Goal: Navigation & Orientation: Find specific page/section

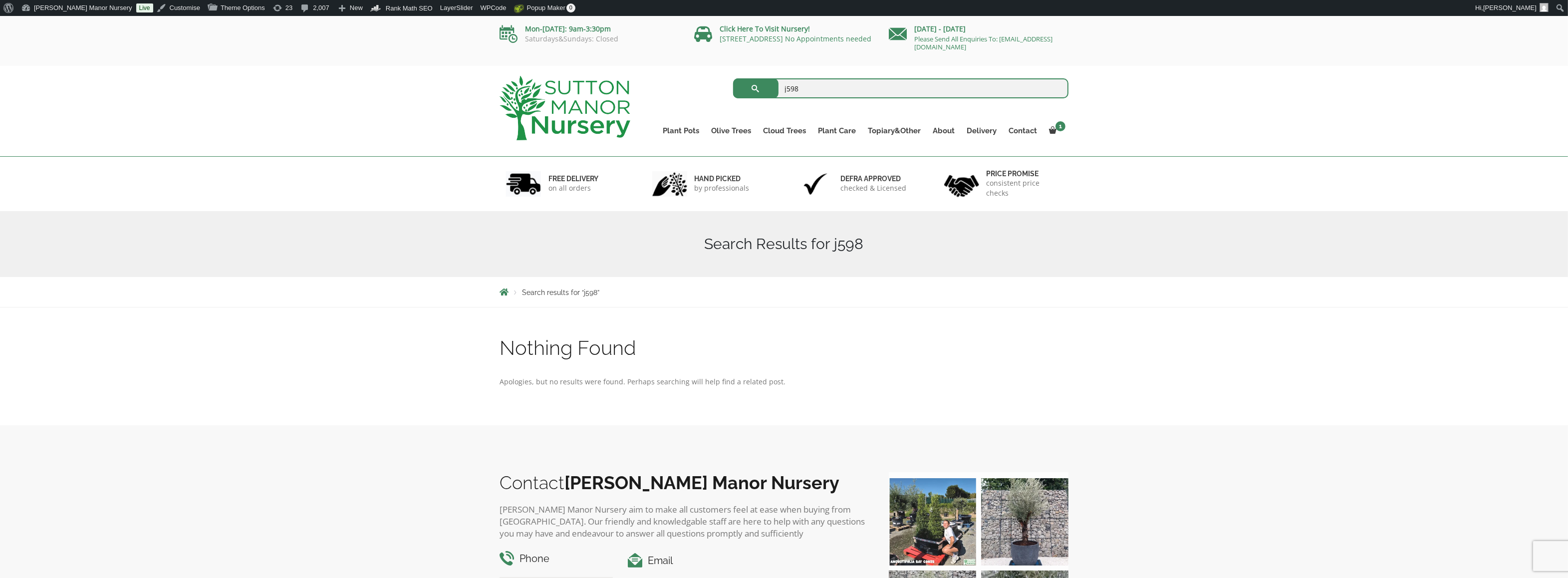
click at [563, 82] on img at bounding box center [565, 108] width 131 height 65
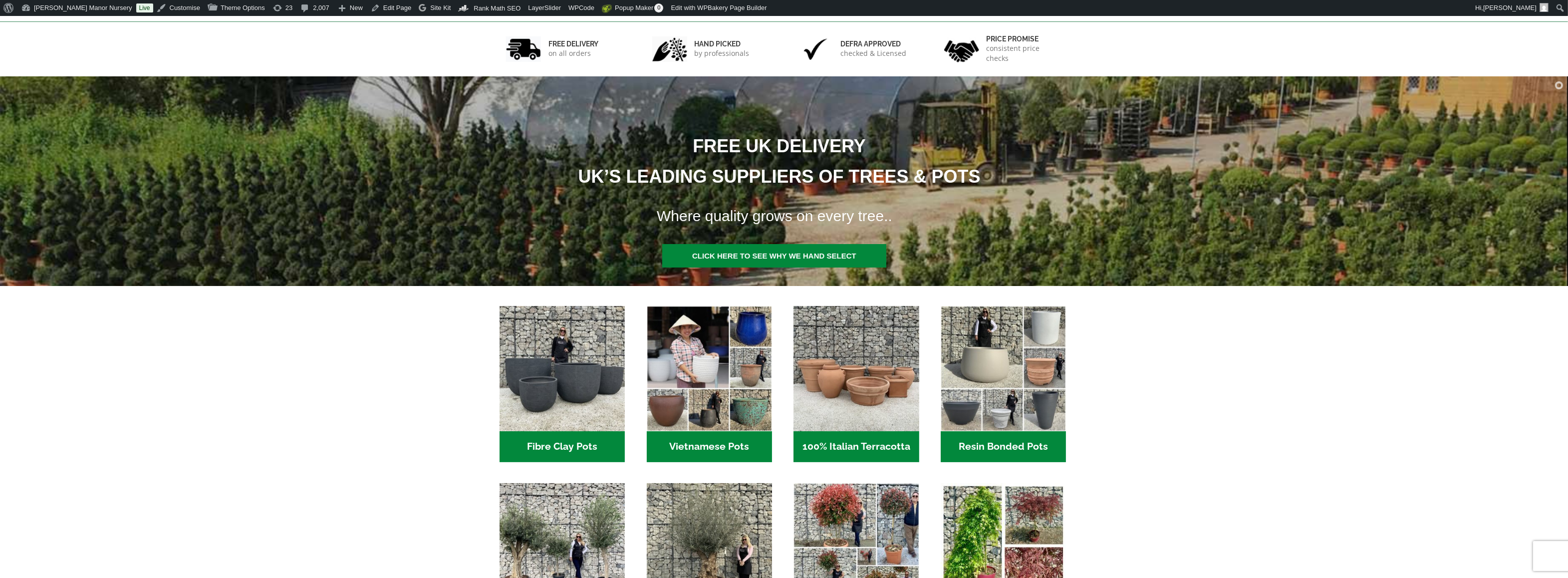
scroll to position [200, 0]
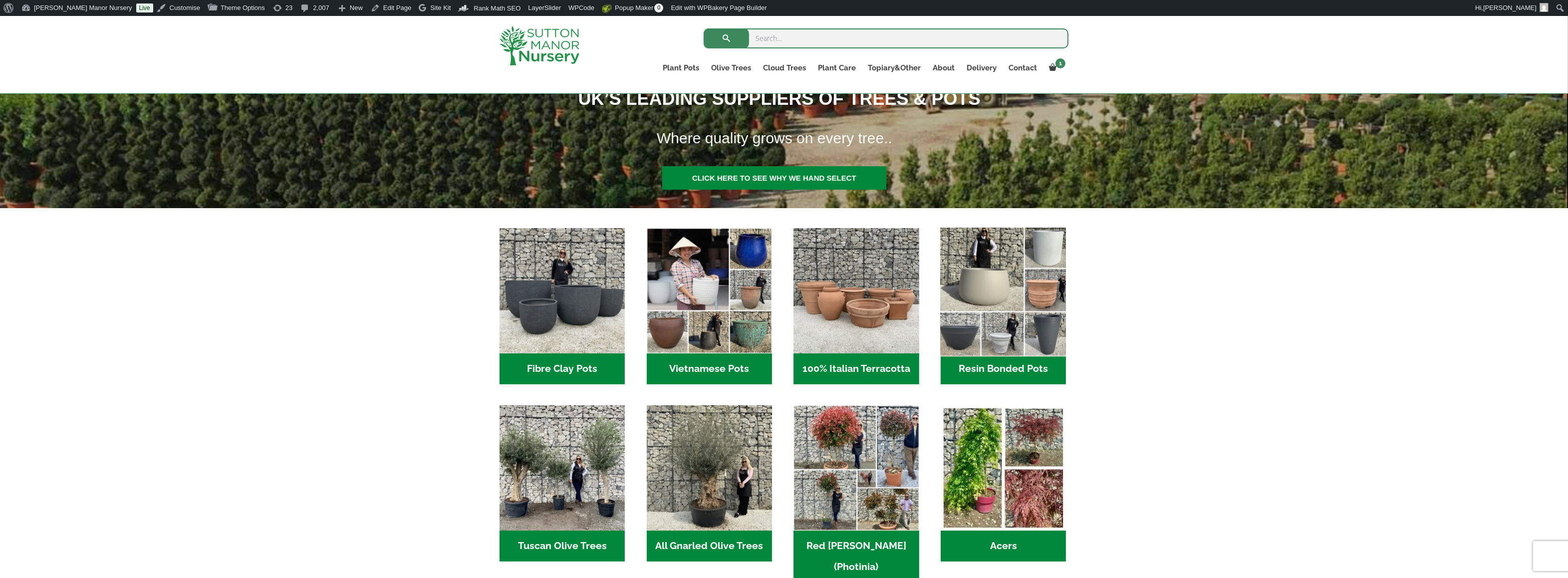
click at [1020, 331] on img "Visit product category Resin Bonded Pots" at bounding box center [1003, 291] width 132 height 132
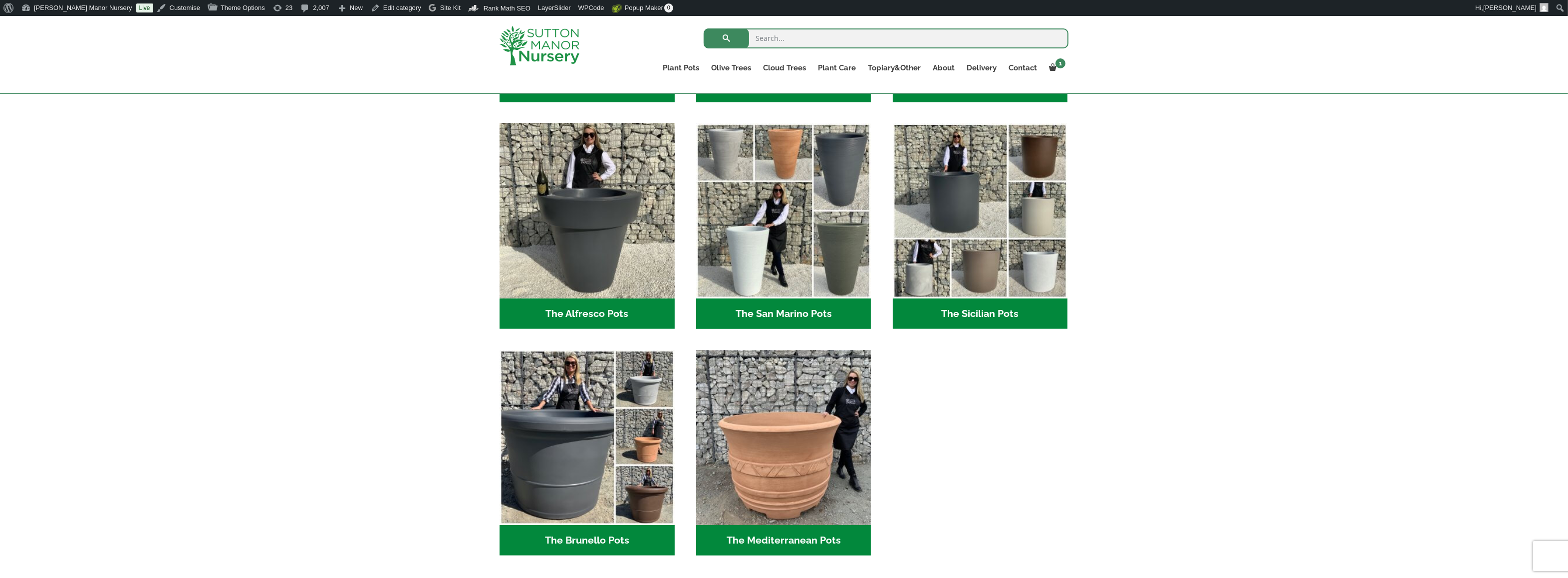
scroll to position [1148, 0]
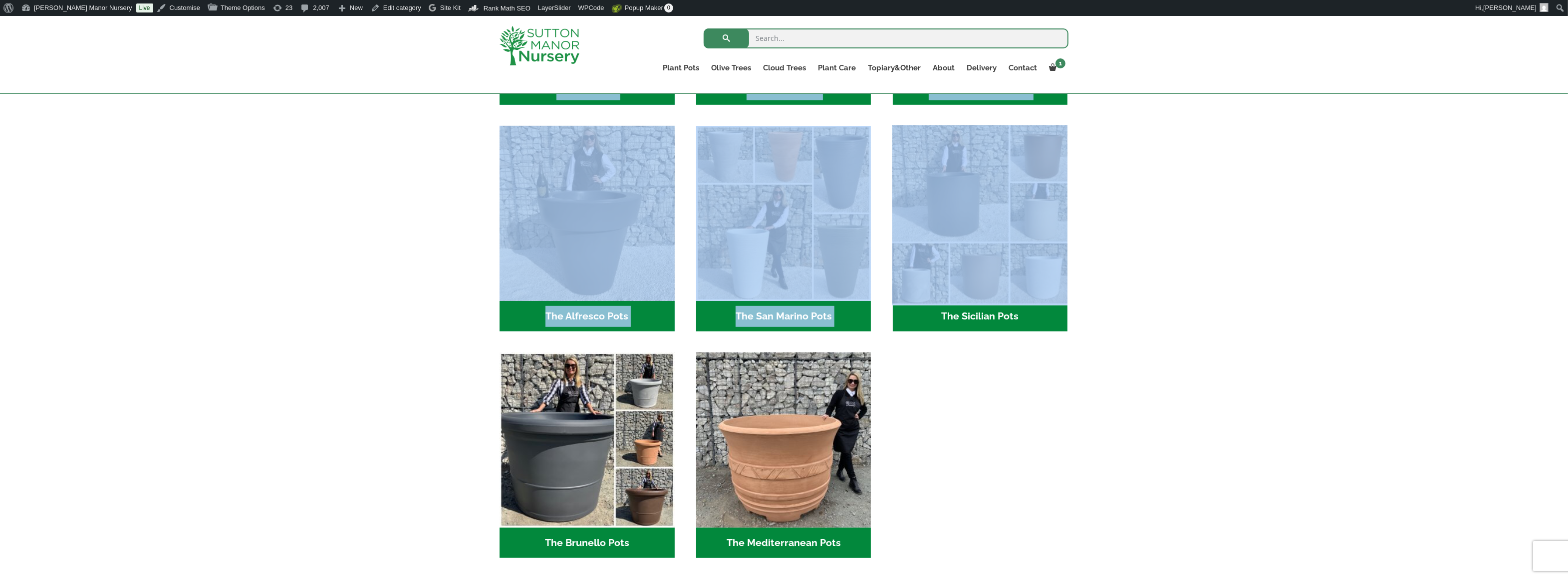
drag, startPoint x: 1082, startPoint y: 350, endPoint x: 990, endPoint y: 255, distance: 132.2
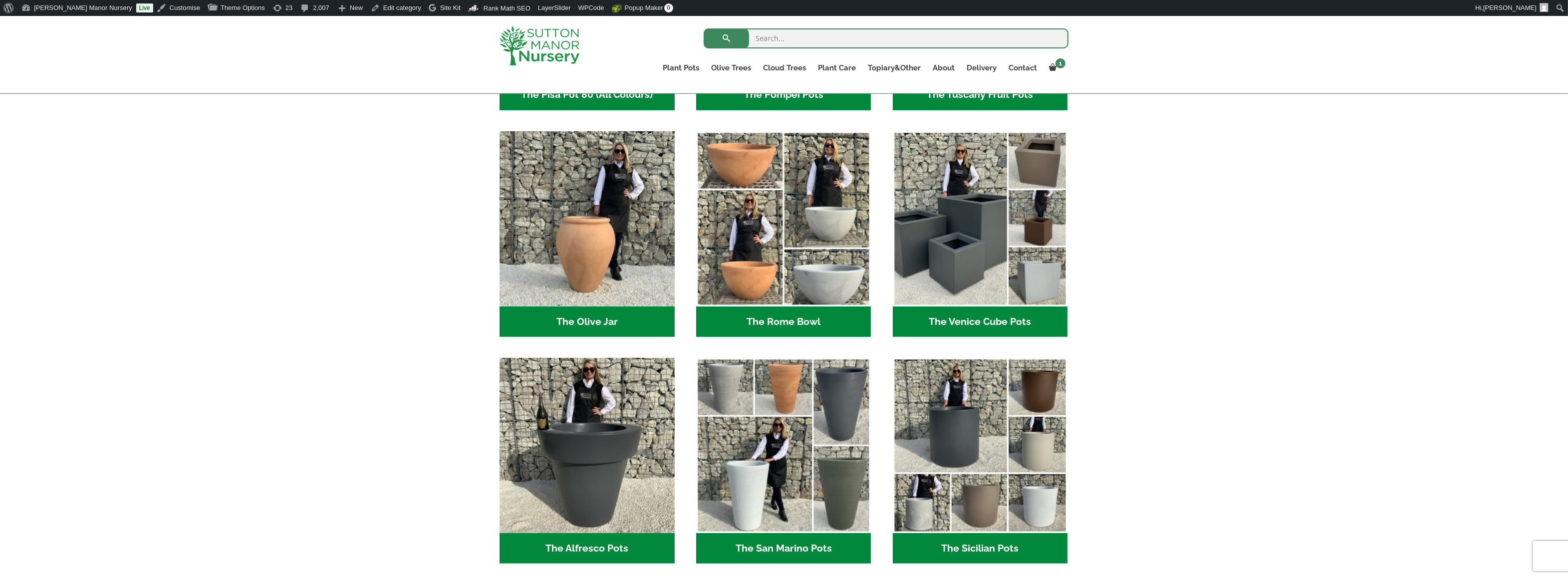
scroll to position [899, 0]
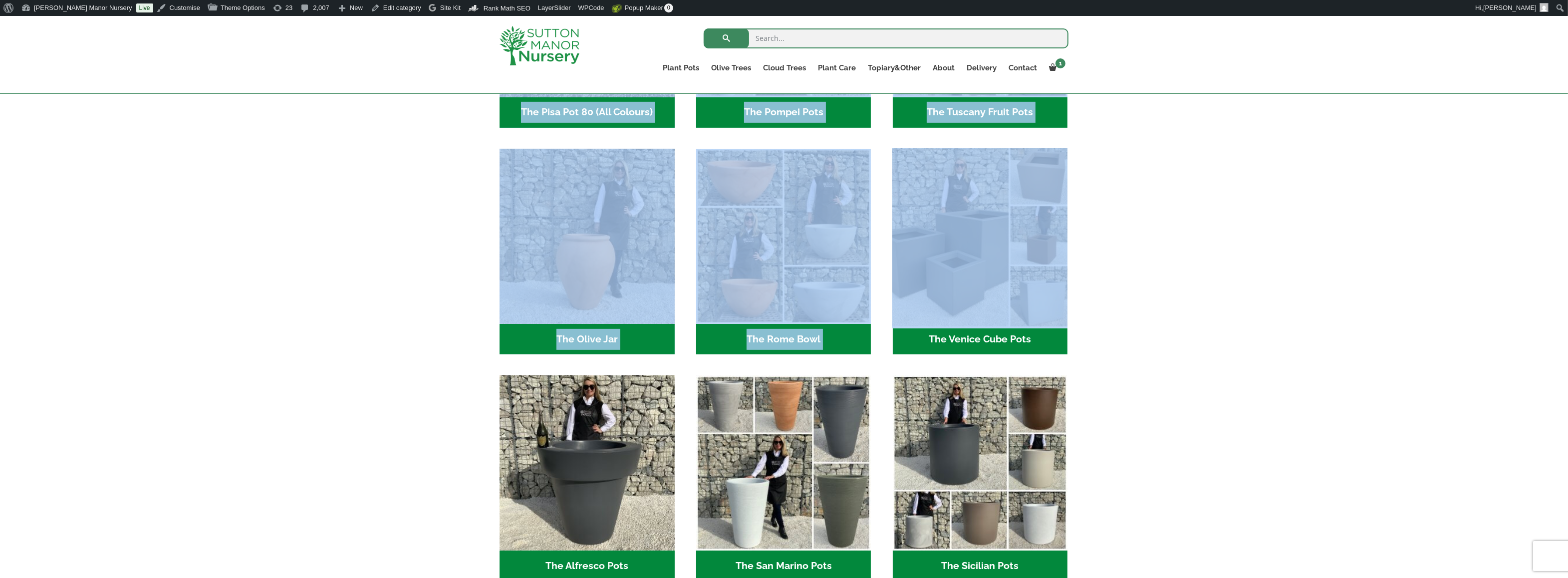
drag, startPoint x: 1111, startPoint y: 257, endPoint x: 1026, endPoint y: 235, distance: 87.8
click at [1026, 235] on div "Resin-based pots. Resin bond is a lightweight alternative to heavy clay and sto…" at bounding box center [784, 125] width 1568 height 1458
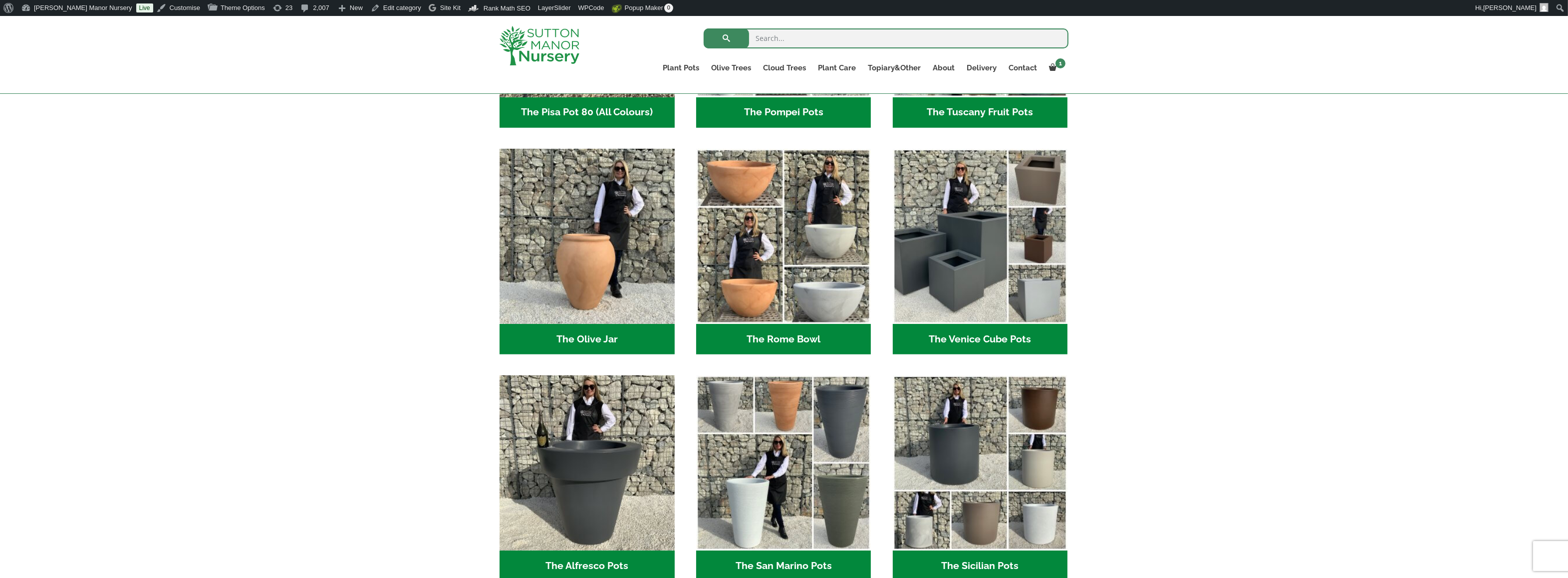
click at [1125, 252] on div "Resin-based pots. Resin bond is a lightweight alternative to heavy clay and sto…" at bounding box center [784, 125] width 1568 height 1458
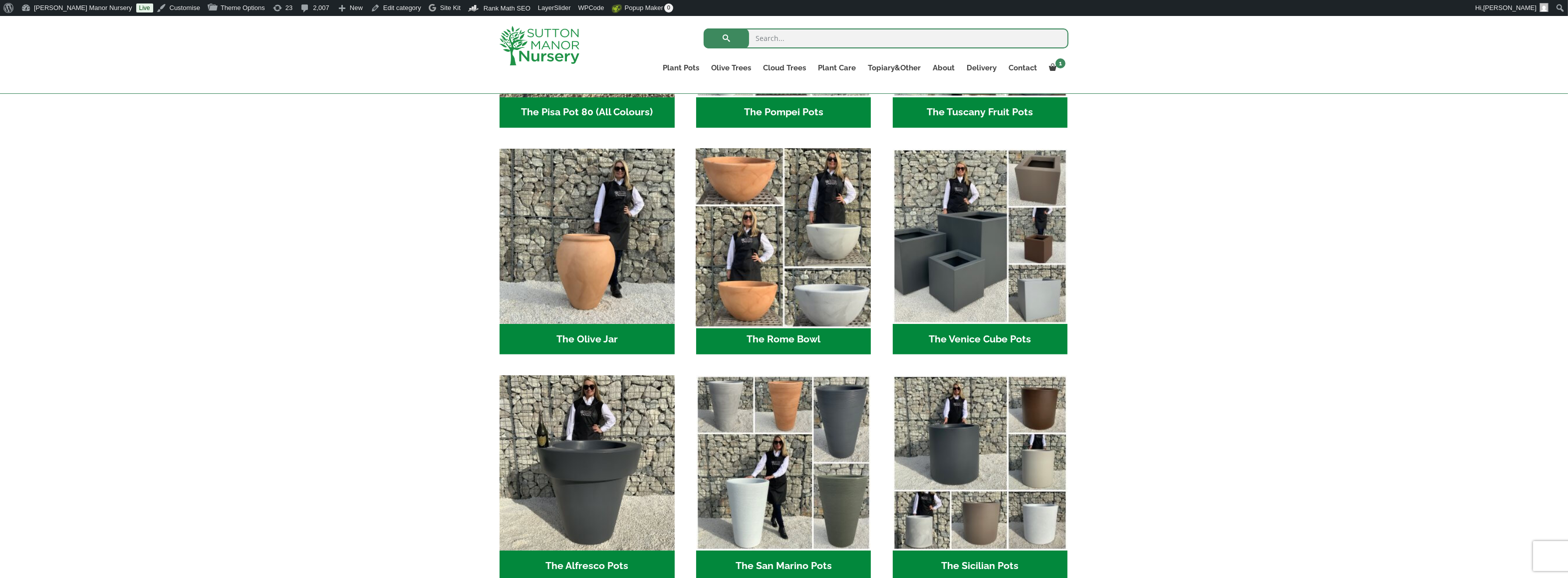
drag, startPoint x: 877, startPoint y: 341, endPoint x: 737, endPoint y: 207, distance: 193.8
click at [737, 207] on ul "The Amalfi Pots (3) The Milan Pots (35) The Barolo Pots (42) The Capri Pots (34…" at bounding box center [784, 148] width 569 height 1361
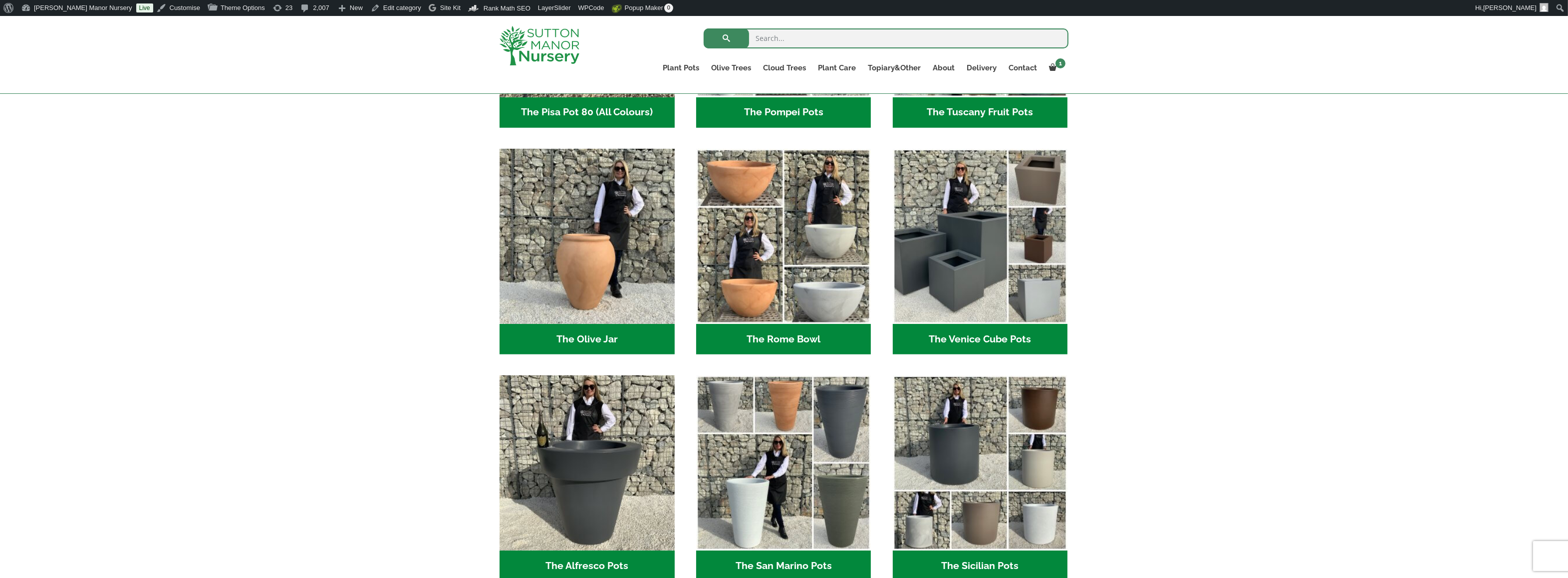
click at [876, 337] on ul "The Amalfi Pots (3) The Milan Pots (35) The Barolo Pots (42) The Capri Pots (34…" at bounding box center [784, 148] width 569 height 1361
drag, startPoint x: 874, startPoint y: 346, endPoint x: 863, endPoint y: 347, distance: 11.0
click at [863, 347] on ul "The Amalfi Pots (3) The Milan Pots (35) The Barolo Pots (42) The Capri Pots (34…" at bounding box center [784, 148] width 569 height 1361
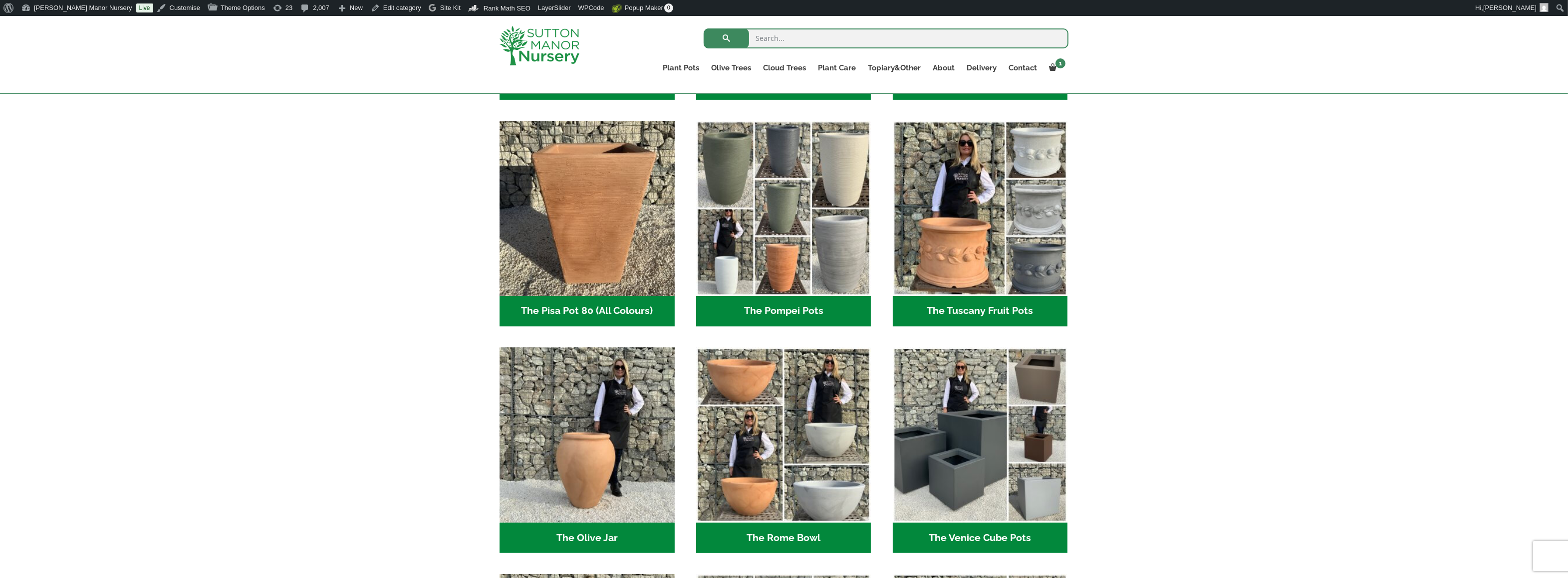
scroll to position [699, 0]
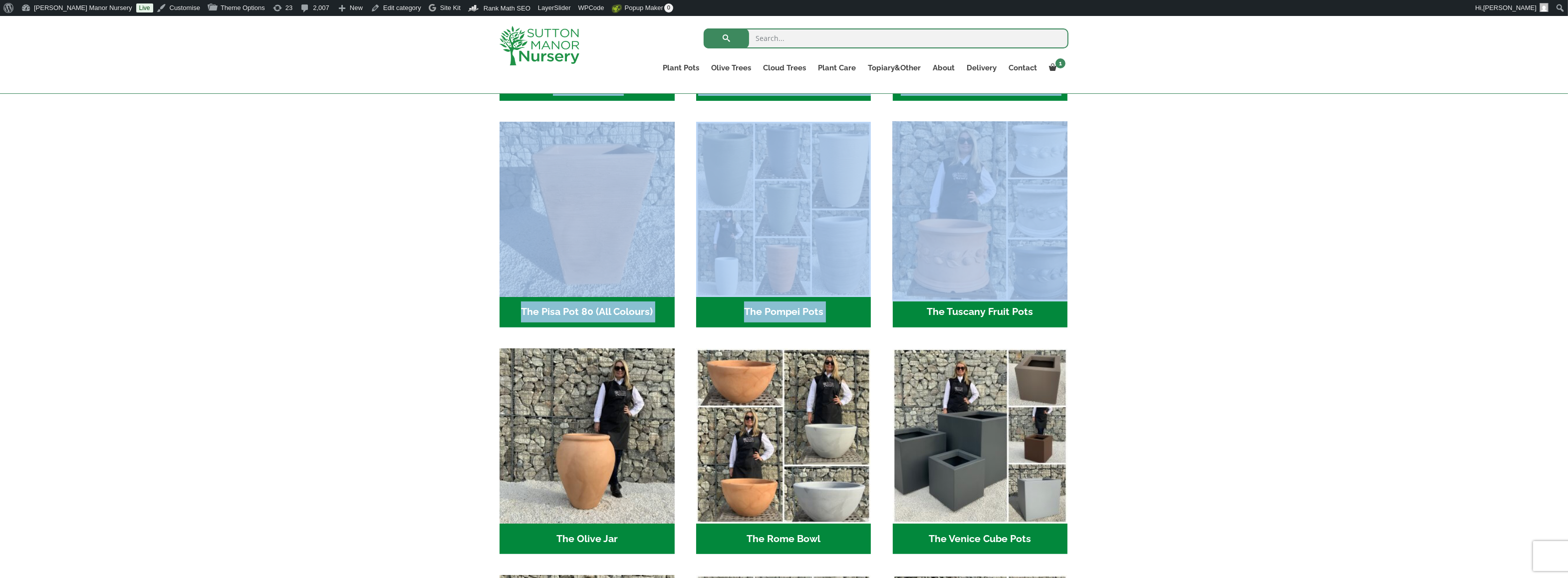
drag, startPoint x: 1095, startPoint y: 248, endPoint x: 1047, endPoint y: 253, distance: 48.3
click at [1047, 253] on div "Resin-based pots. Resin bond is a lightweight alternative to heavy clay and sto…" at bounding box center [784, 325] width 1568 height 1458
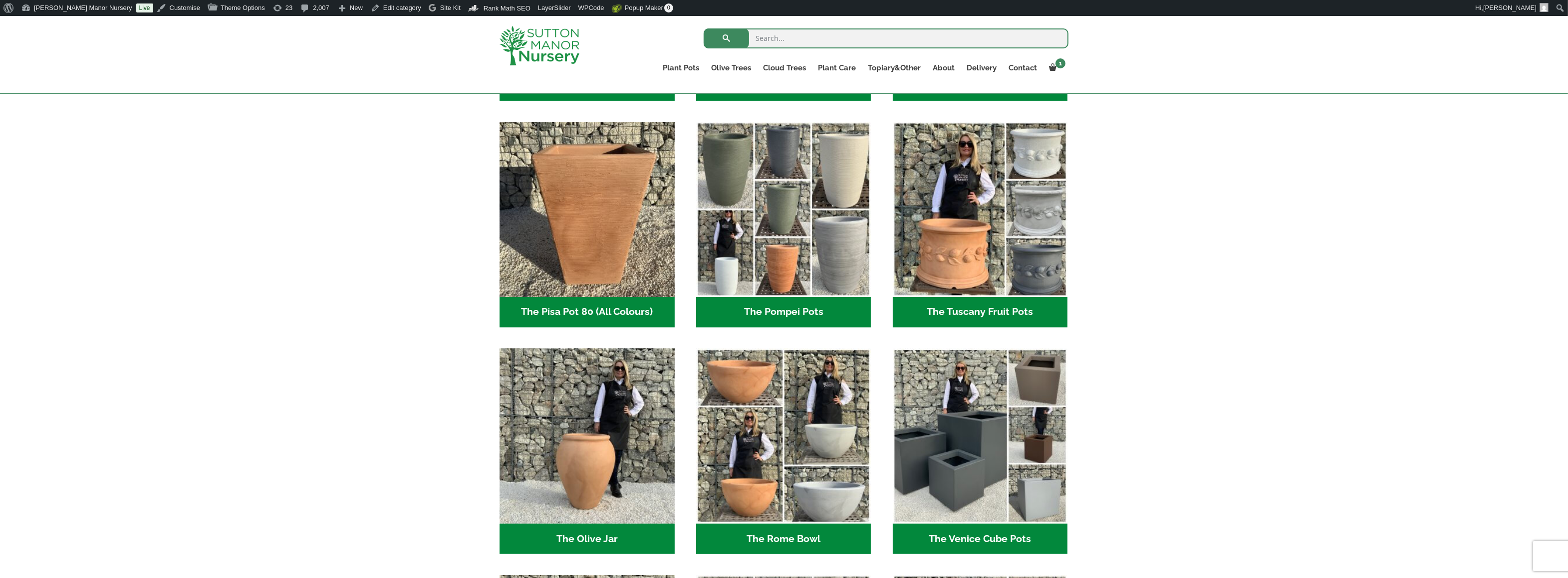
click at [1152, 252] on div "Resin-based pots. Resin bond is a lightweight alternative to heavy clay and sto…" at bounding box center [784, 325] width 1568 height 1458
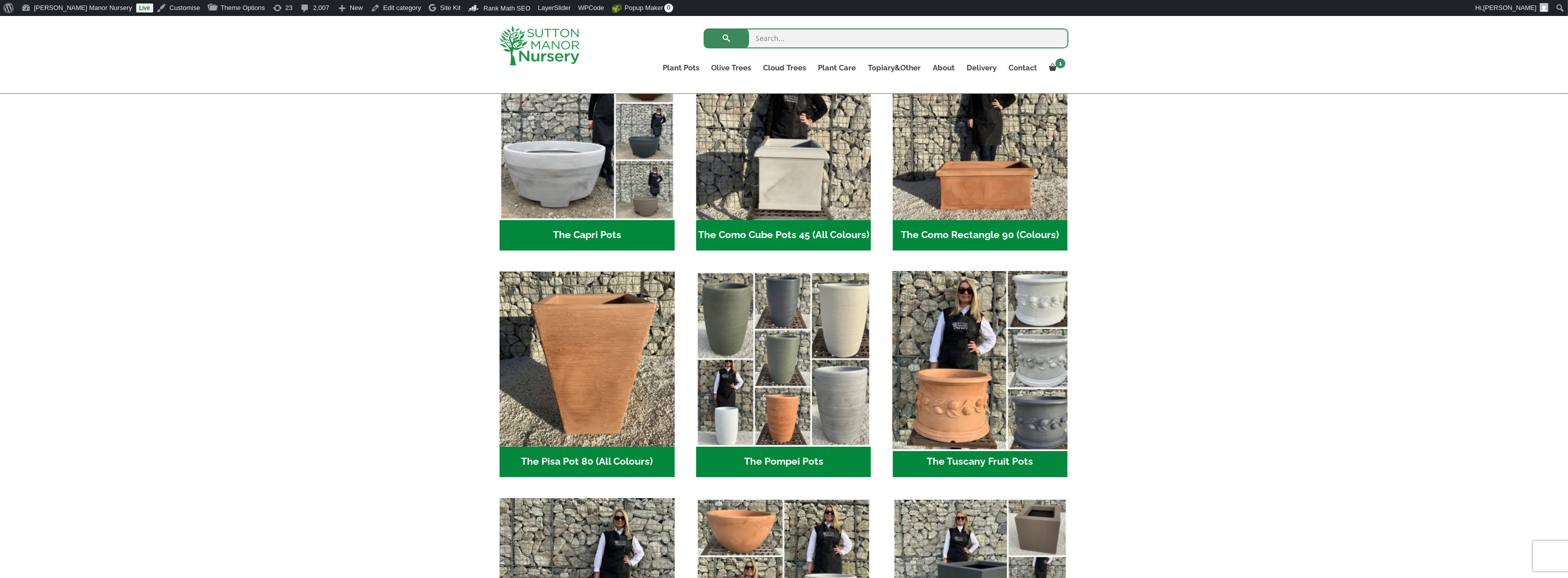
scroll to position [499, 0]
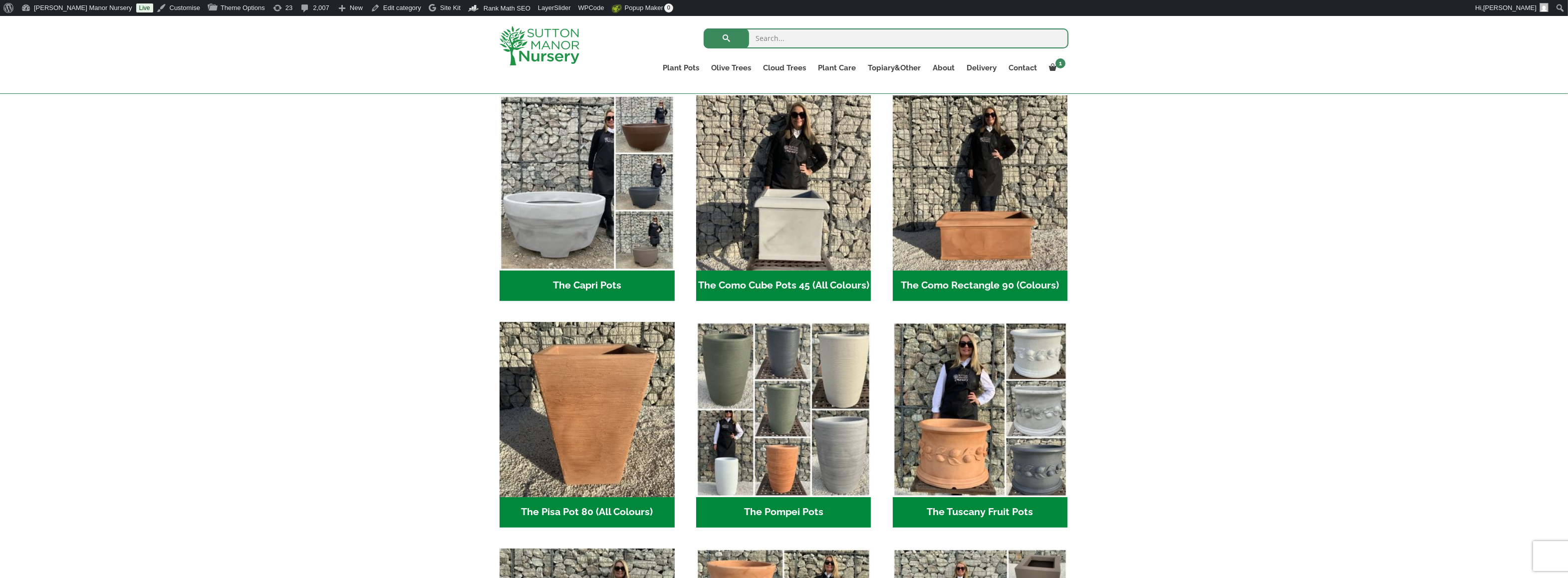
drag, startPoint x: 1083, startPoint y: 284, endPoint x: 1075, endPoint y: 279, distance: 9.4
click at [1075, 279] on div "Resin-based pots. Resin bond is a lightweight alternative to heavy clay and sto…" at bounding box center [784, 524] width 1568 height 1458
click at [1128, 252] on div "Resin-based pots. Resin bond is a lightweight alternative to heavy clay and sto…" at bounding box center [784, 524] width 1568 height 1458
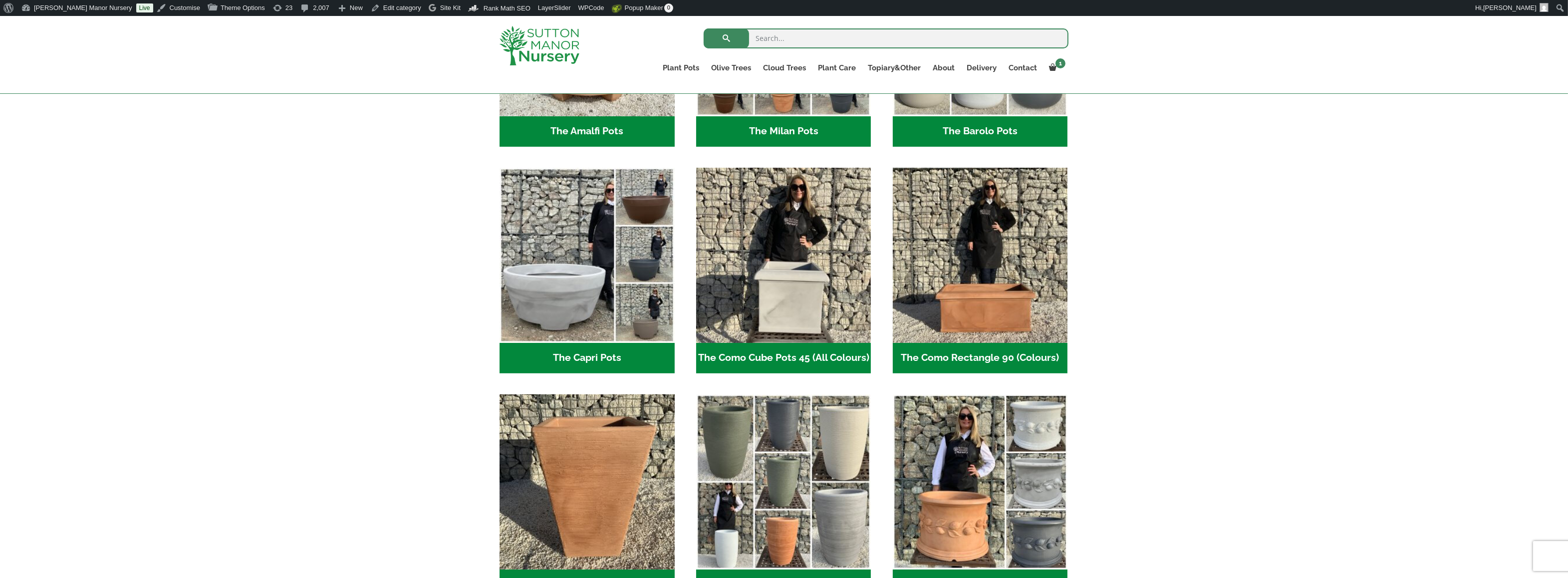
scroll to position [400, 0]
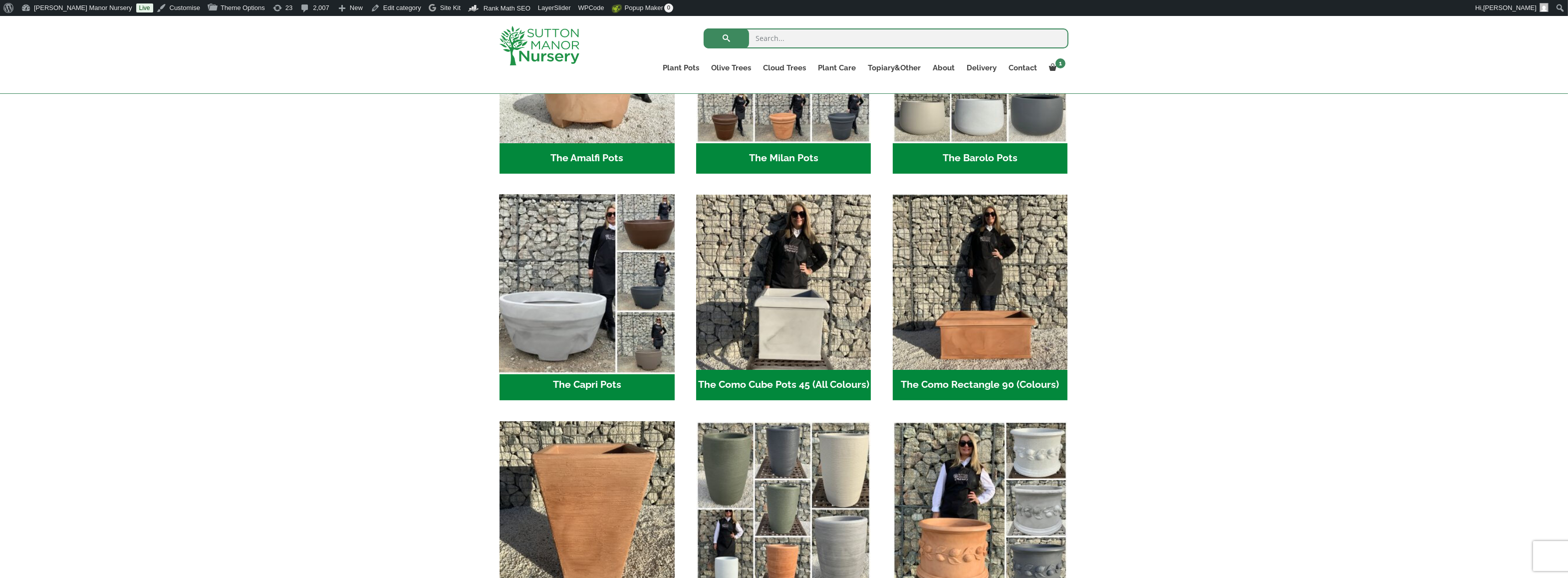
drag, startPoint x: 681, startPoint y: 335, endPoint x: 553, endPoint y: 321, distance: 128.8
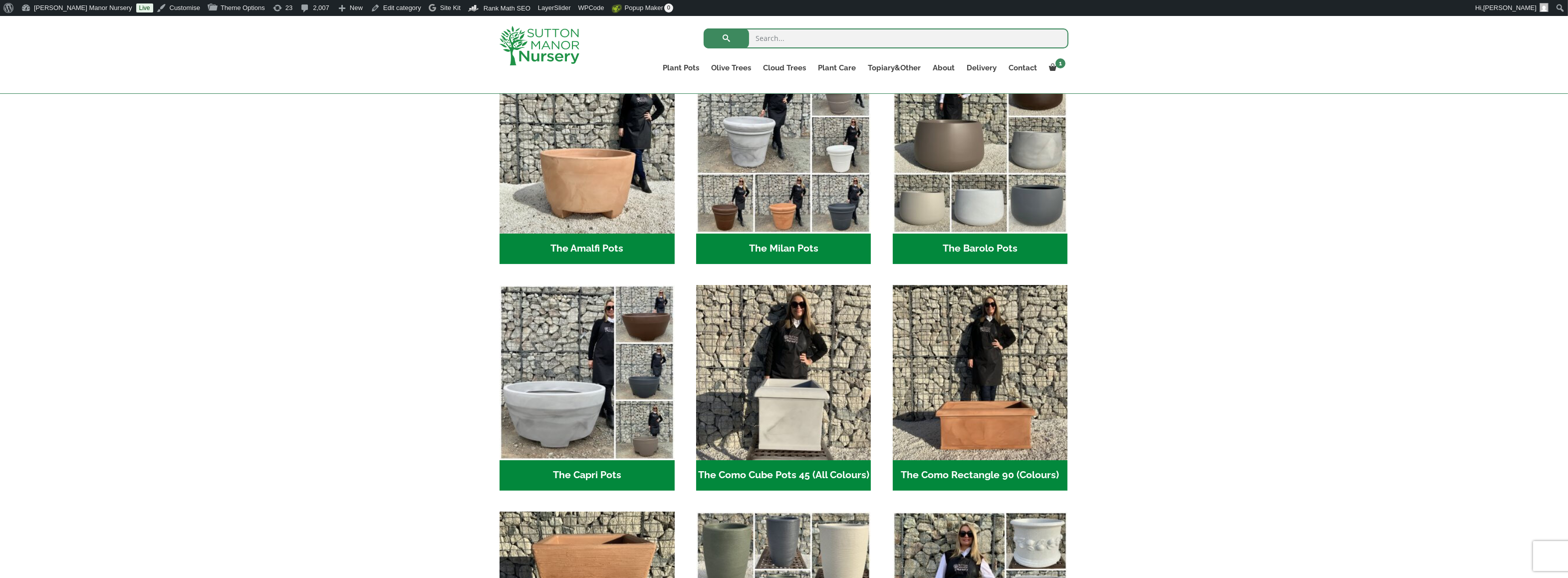
scroll to position [299, 0]
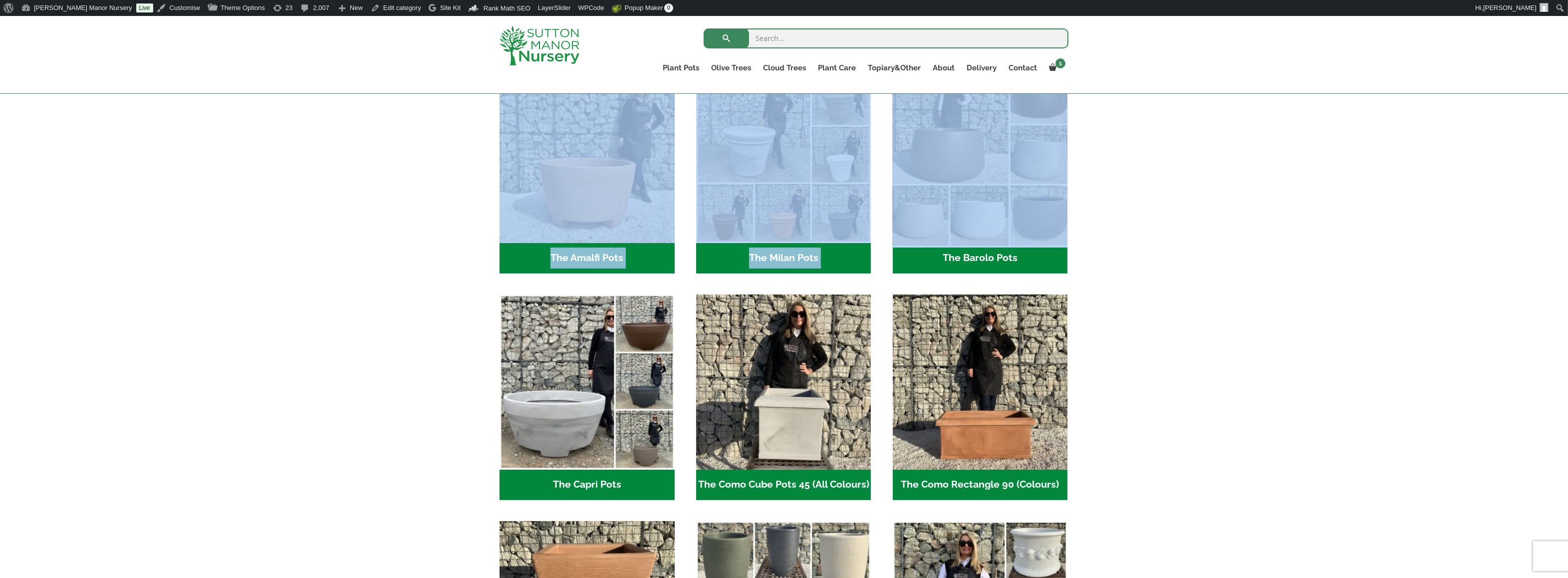
drag, startPoint x: 1098, startPoint y: 227, endPoint x: 1050, endPoint y: 210, distance: 50.9
